Goal: Navigation & Orientation: Go to known website

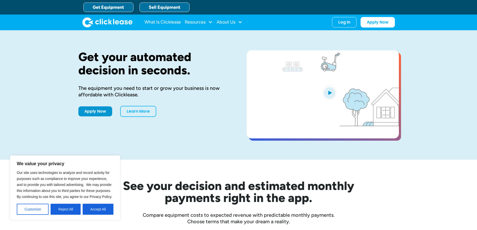
click at [170, 8] on link "Sell Equipment" at bounding box center [164, 8] width 50 height 10
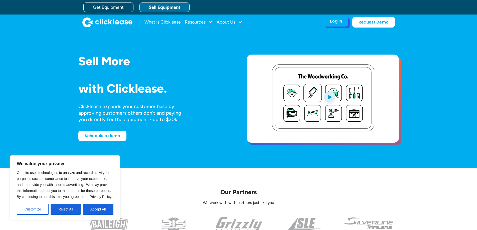
click at [337, 20] on div "Log In" at bounding box center [336, 21] width 12 height 5
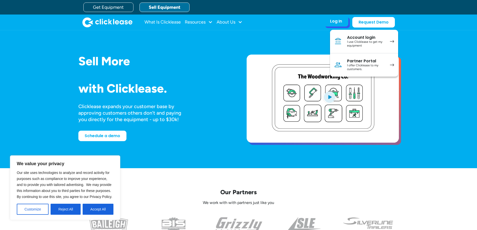
click at [372, 66] on div "I offer Clicklease to my customers." at bounding box center [366, 68] width 38 height 8
